Goal: Communication & Community: Answer question/provide support

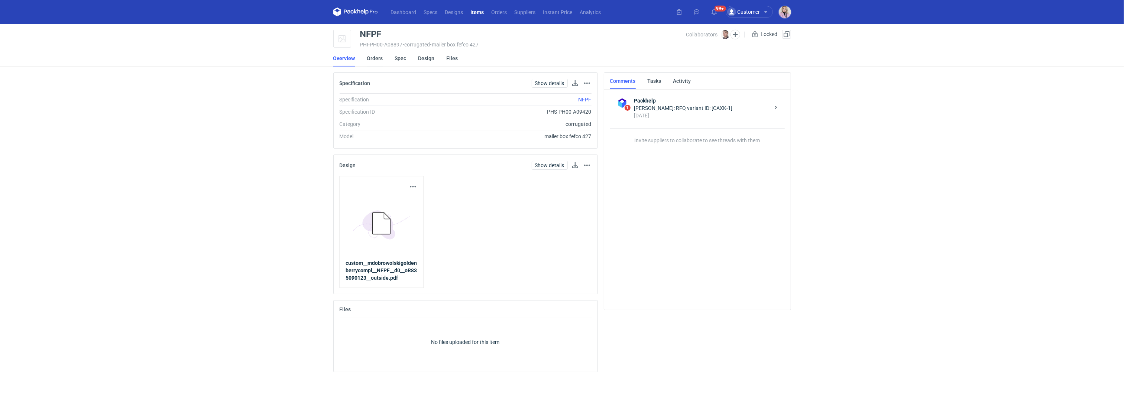
click at [370, 59] on link "Orders" at bounding box center [375, 58] width 16 height 16
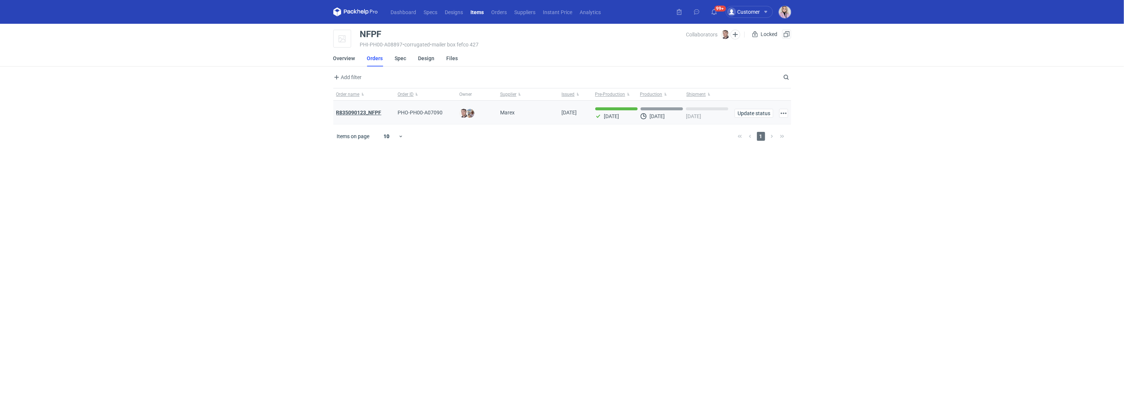
click at [354, 112] on strong "R835090123_NFPF" at bounding box center [358, 113] width 45 height 6
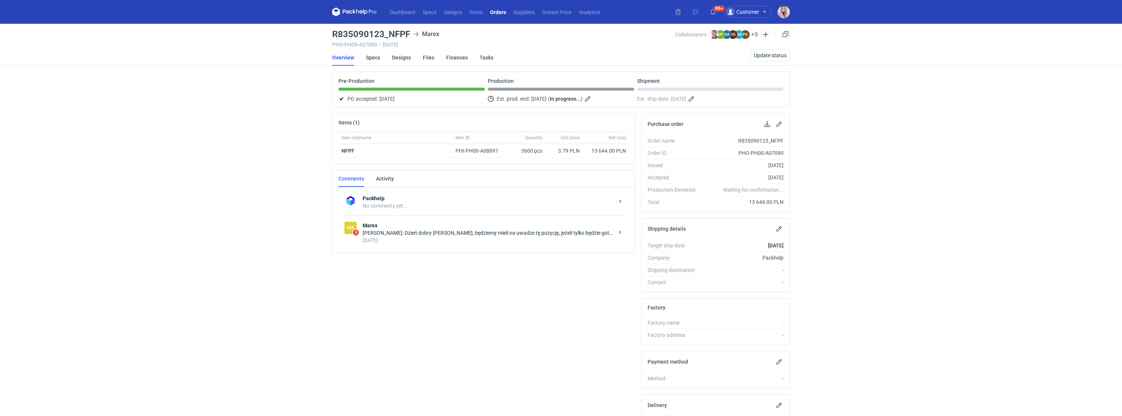
click at [393, 235] on div "Joanna Myślak: Dzień dobry Panie Michale, będziemy mieli na uwadze tę pozycję, …" at bounding box center [489, 232] width 252 height 7
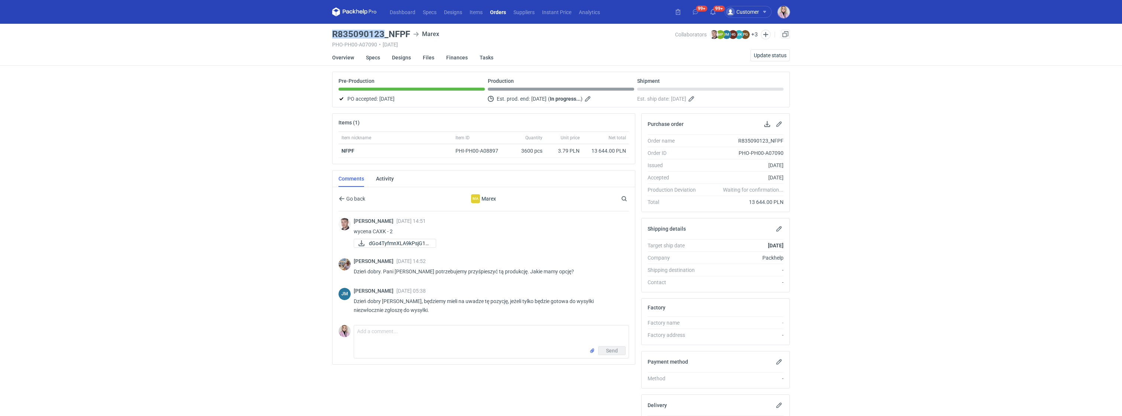
drag, startPoint x: 383, startPoint y: 35, endPoint x: 335, endPoint y: 35, distance: 48.7
click at [335, 35] on h3 "R835090123_NFPF" at bounding box center [371, 34] width 78 height 9
copy h3 "R835090123"
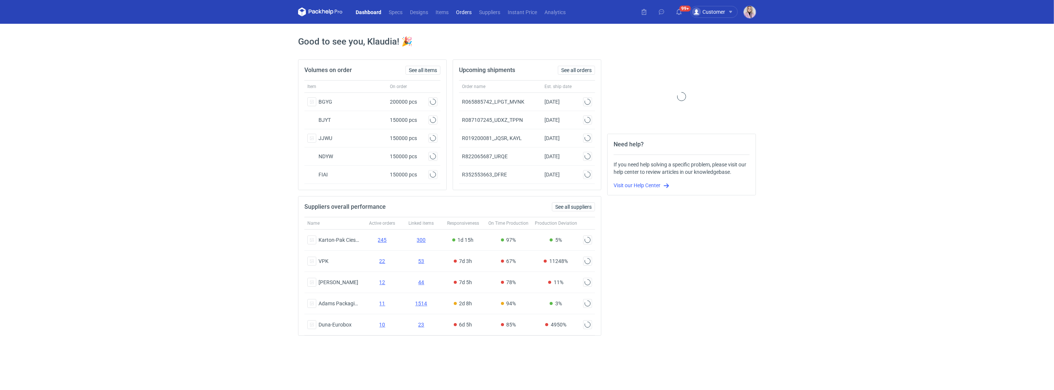
click at [466, 12] on link "Orders" at bounding box center [463, 11] width 23 height 9
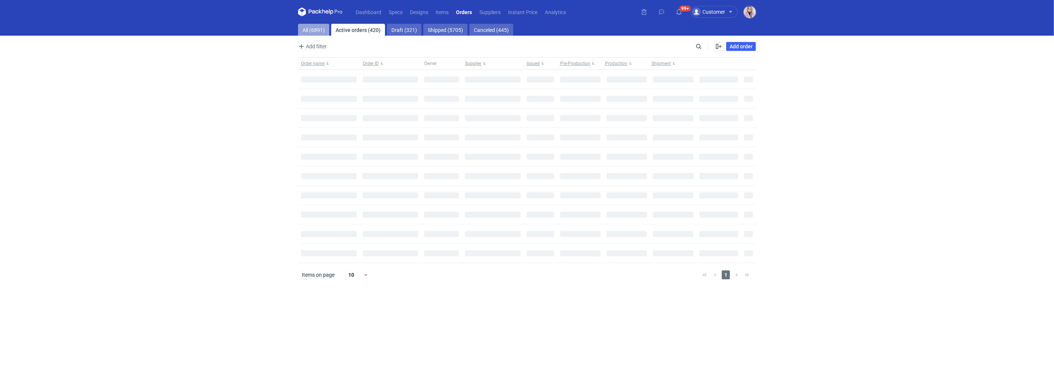
click at [309, 28] on link "All (6891)" at bounding box center [313, 30] width 31 height 12
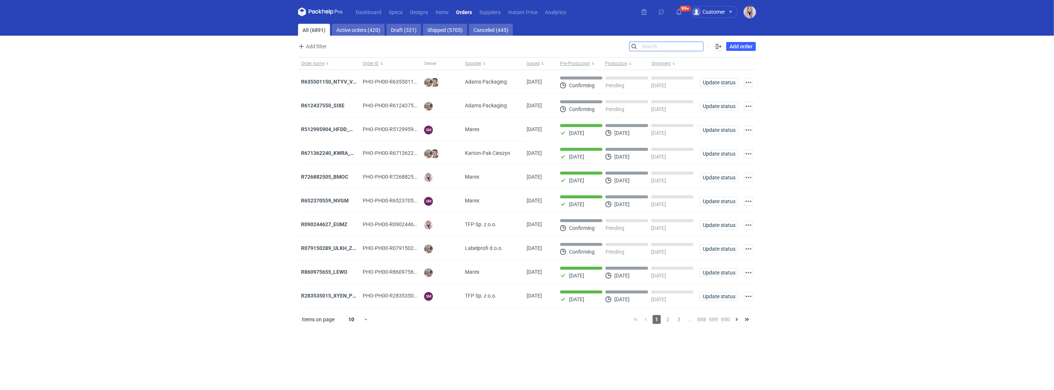
click at [701, 45] on input "Search" at bounding box center [667, 46] width 74 height 9
click at [698, 45] on input "Search" at bounding box center [667, 46] width 74 height 9
paste input "LARK"
type input "LARK"
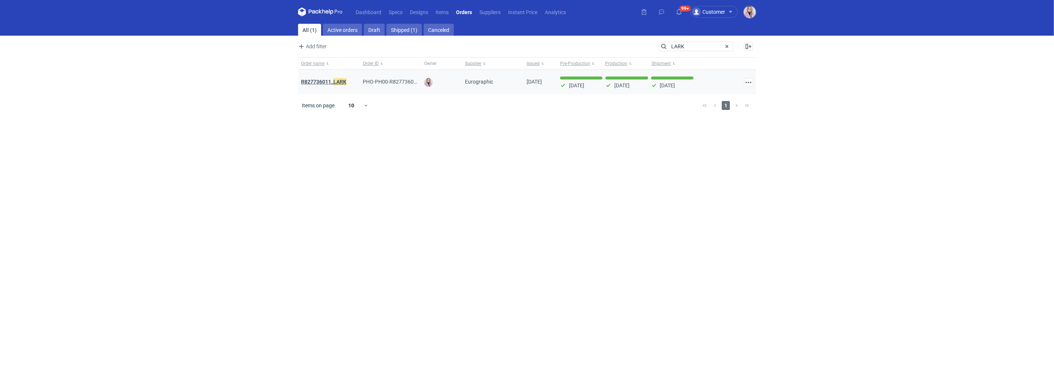
click at [321, 78] on strong "R827736011_ LARK" at bounding box center [323, 82] width 45 height 8
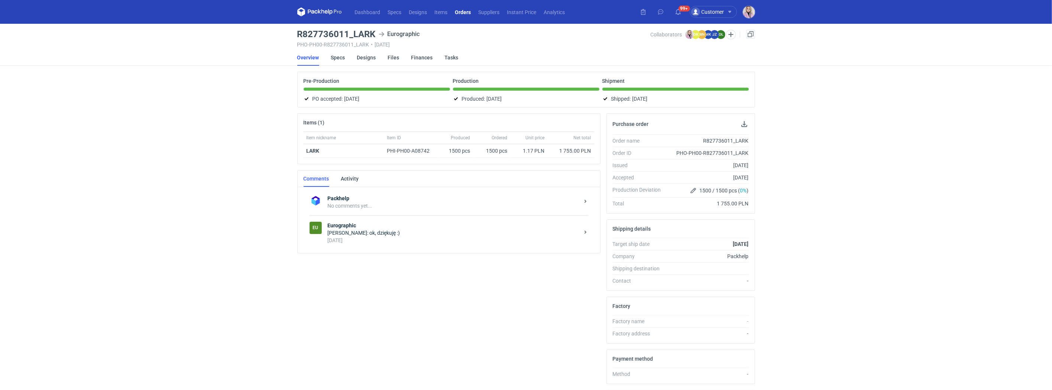
click at [374, 254] on div "Items (1) Item nickname Item ID Produced Ordered Unit price Net total LARK PHI-…" at bounding box center [448, 284] width 309 height 342
click at [370, 235] on div "[PERSON_NAME]: ok, dziękuję :)" at bounding box center [454, 232] width 252 height 7
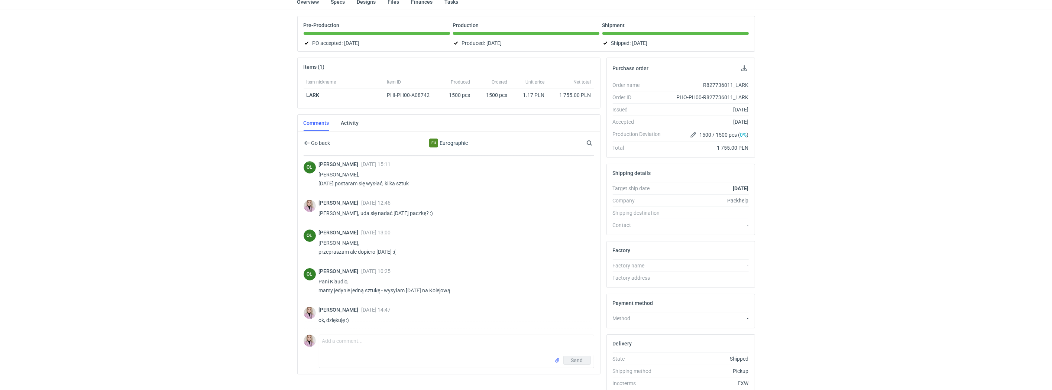
scroll to position [168, 0]
click at [340, 352] on textarea "Comment message" at bounding box center [456, 345] width 275 height 21
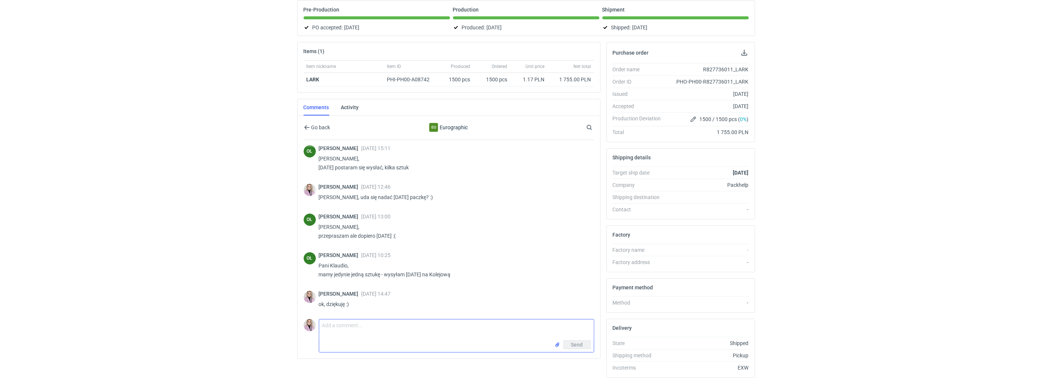
scroll to position [72, 0]
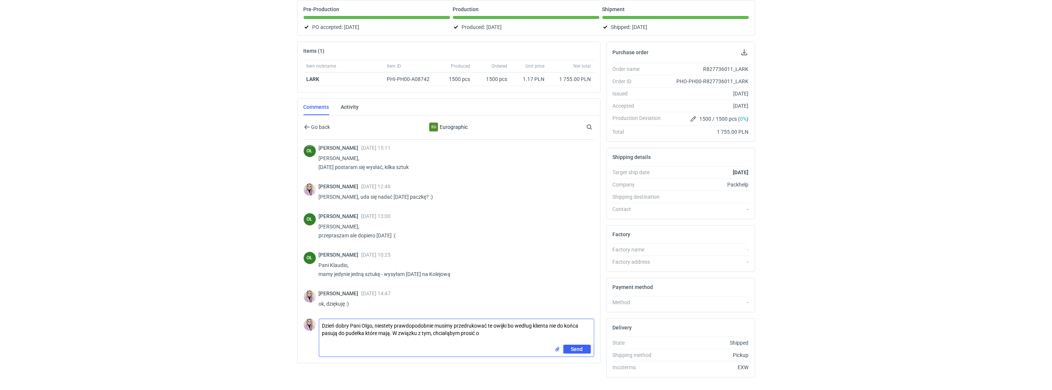
drag, startPoint x: 491, startPoint y: 335, endPoint x: 442, endPoint y: 328, distance: 48.7
click at [442, 334] on textarea "Dzień dobry Pani Olgo, niestety prawdopodobnie musimy przedrukować te owijki bo…" at bounding box center [456, 332] width 275 height 26
paste textarea "Ul. [STREET_ADDRESS]"
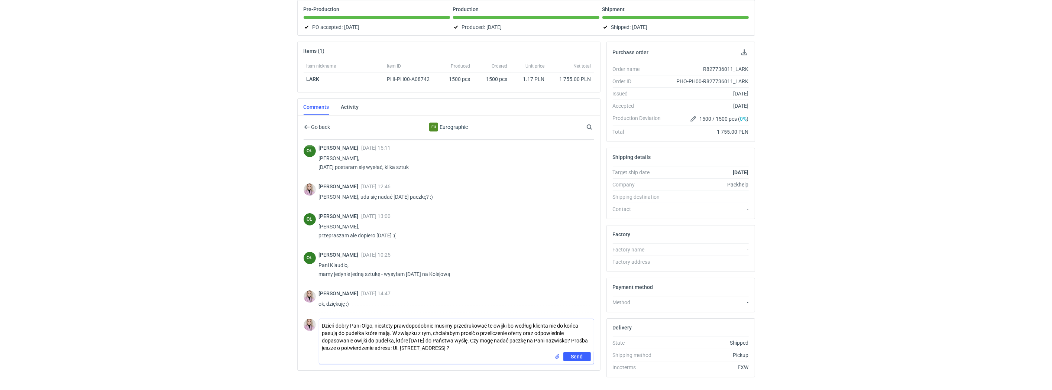
click at [333, 349] on textarea "Dzień dobry Pani Olgo, niestety prawdopodobnie musimy przedrukować te owijki bo…" at bounding box center [456, 335] width 275 height 33
type textarea "Dzień dobry Pani Olgo, niestety prawdopodobnie musimy przedrukować te owijki bo…"
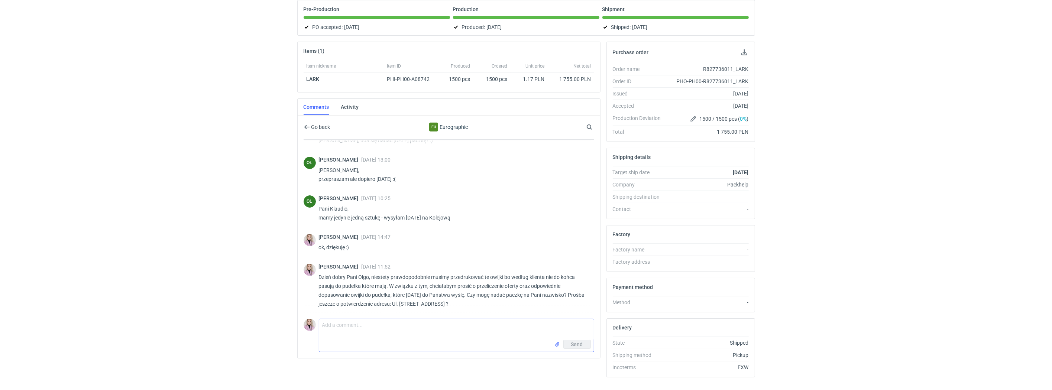
scroll to position [224, 0]
